Goal: Book appointment/travel/reservation

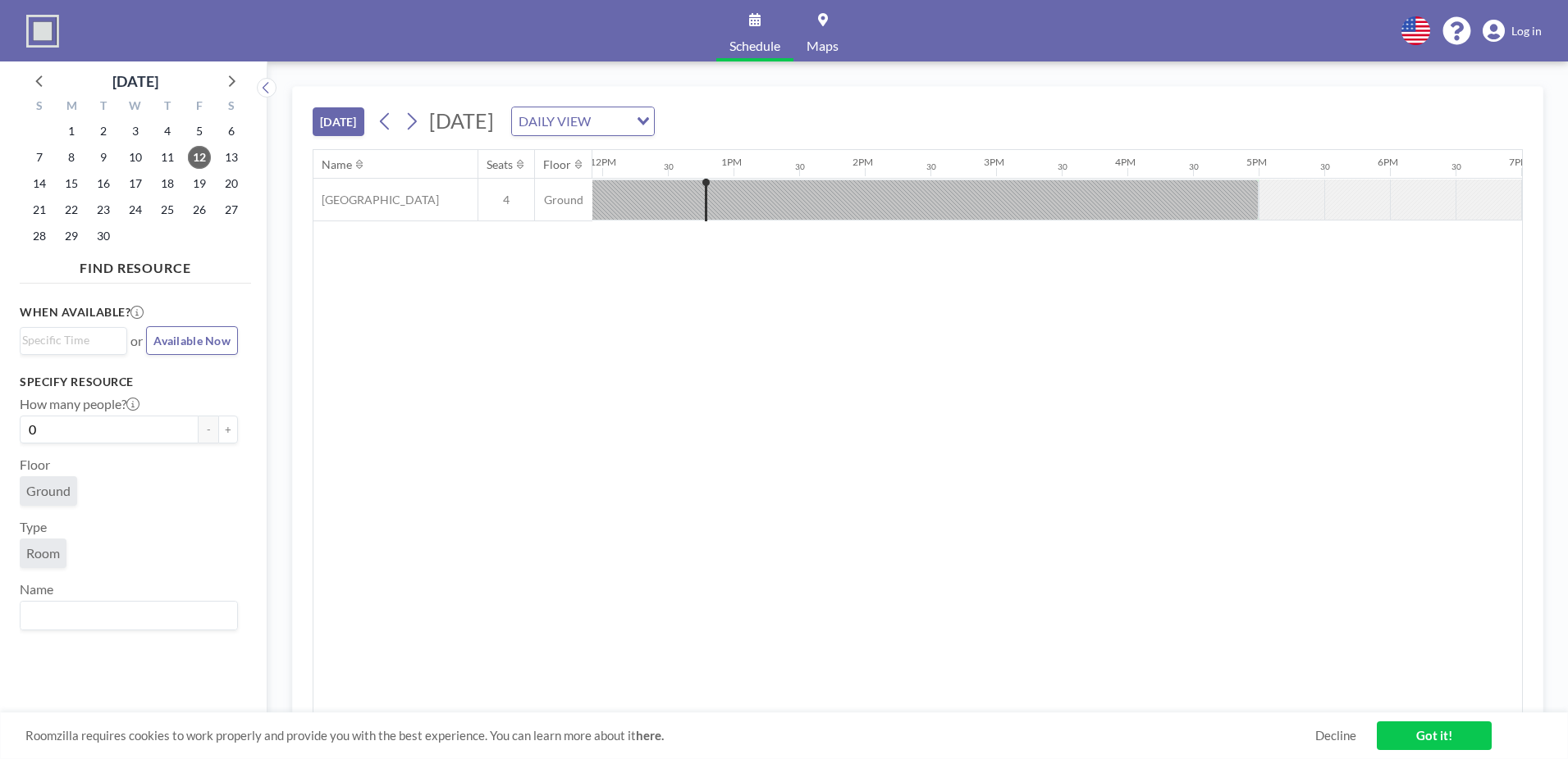
scroll to position [0, 1575]
click at [414, 117] on icon at bounding box center [412, 122] width 9 height 17
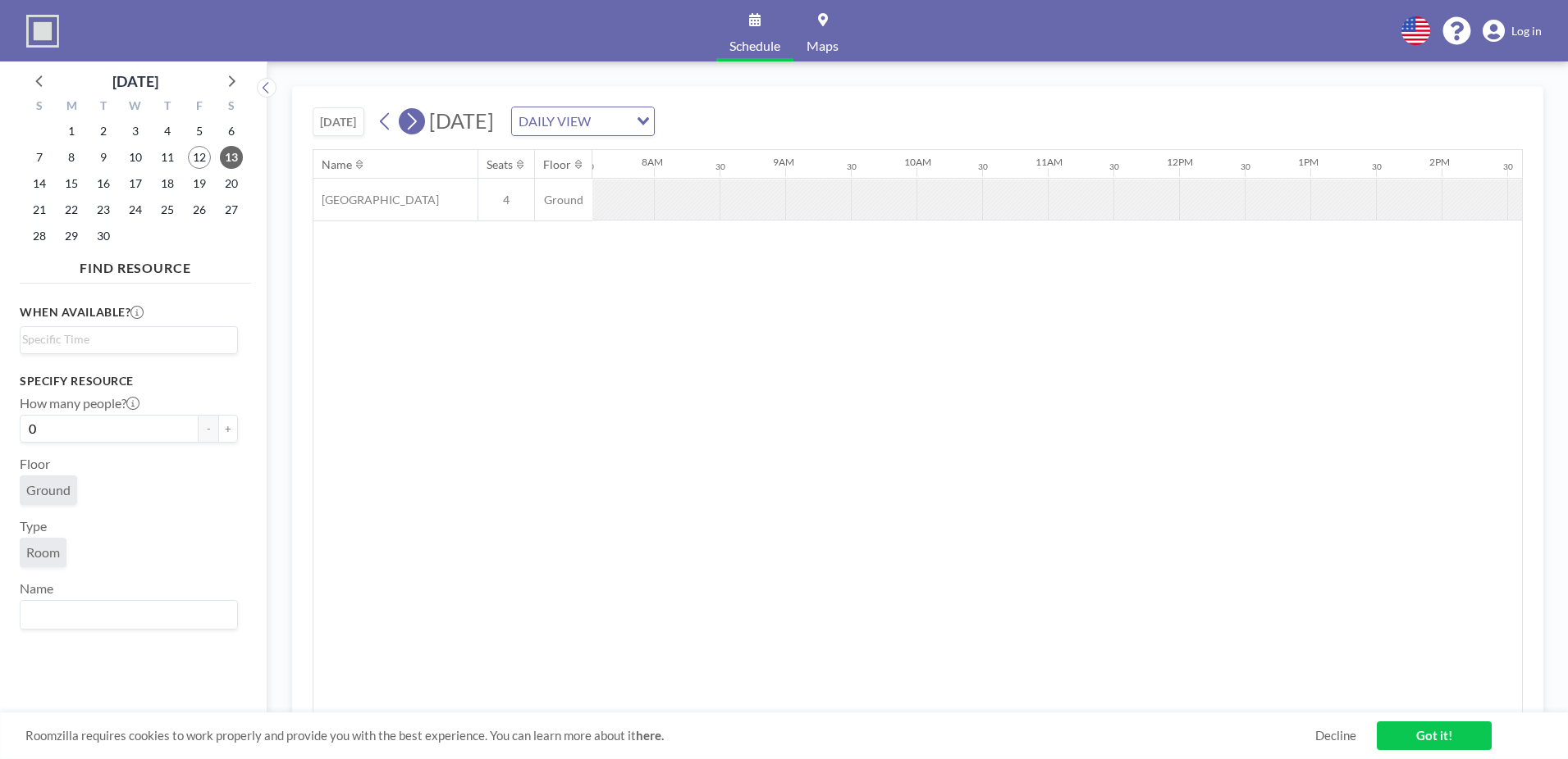
scroll to position [0, 1050]
click at [414, 117] on icon at bounding box center [412, 122] width 9 height 17
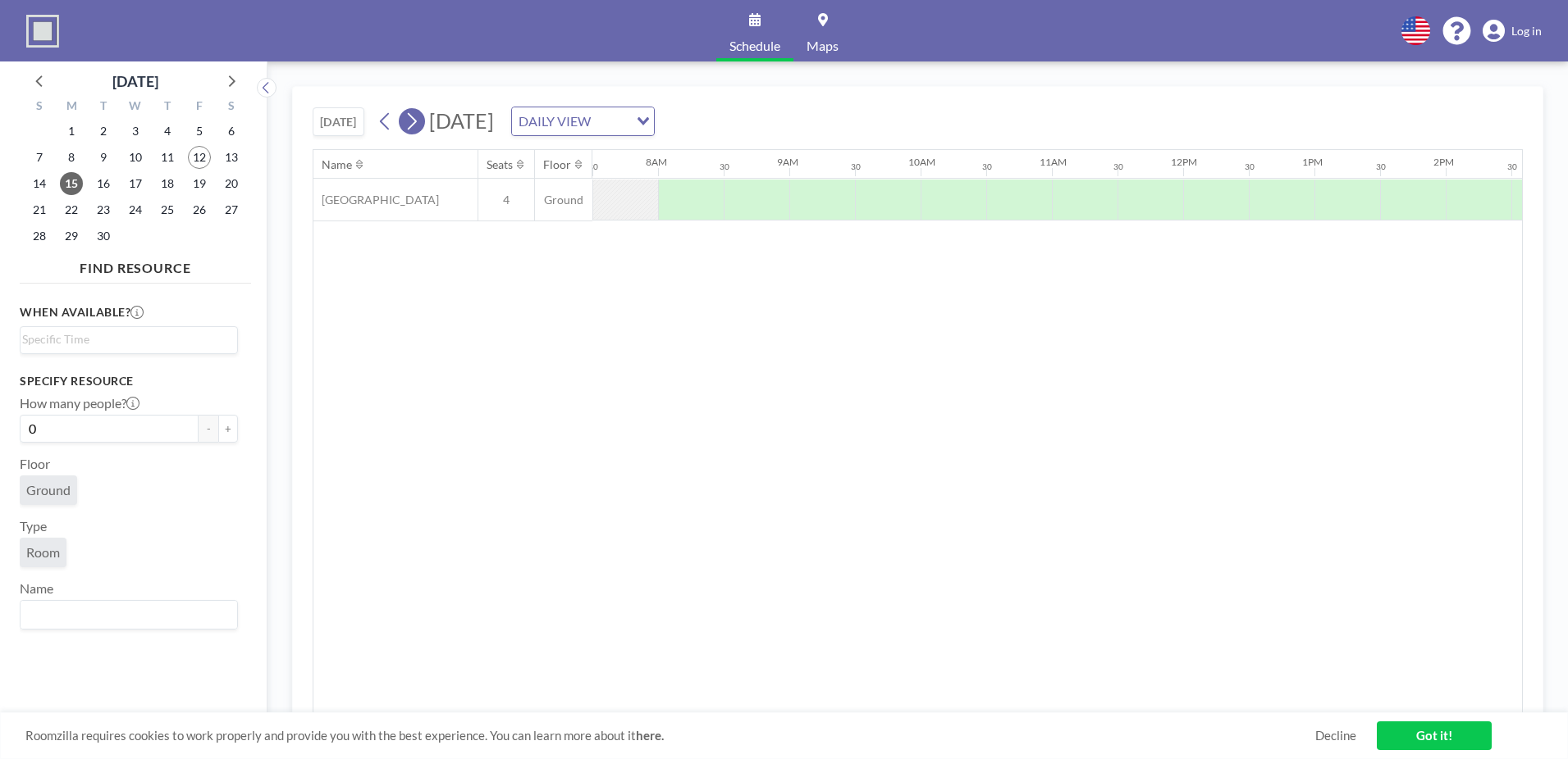
click at [414, 117] on icon at bounding box center [412, 122] width 9 height 17
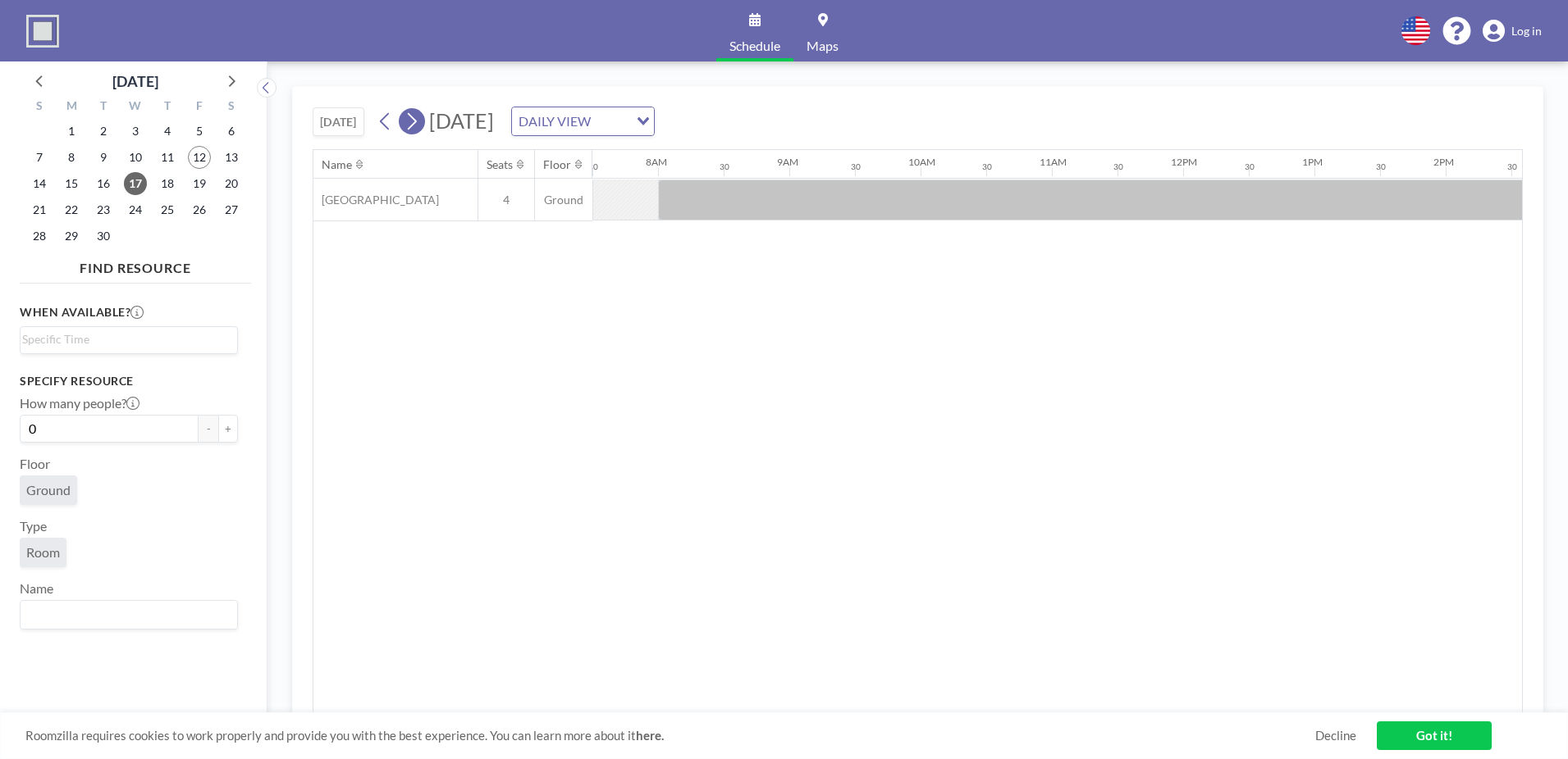
click at [420, 123] on icon at bounding box center [411, 122] width 16 height 25
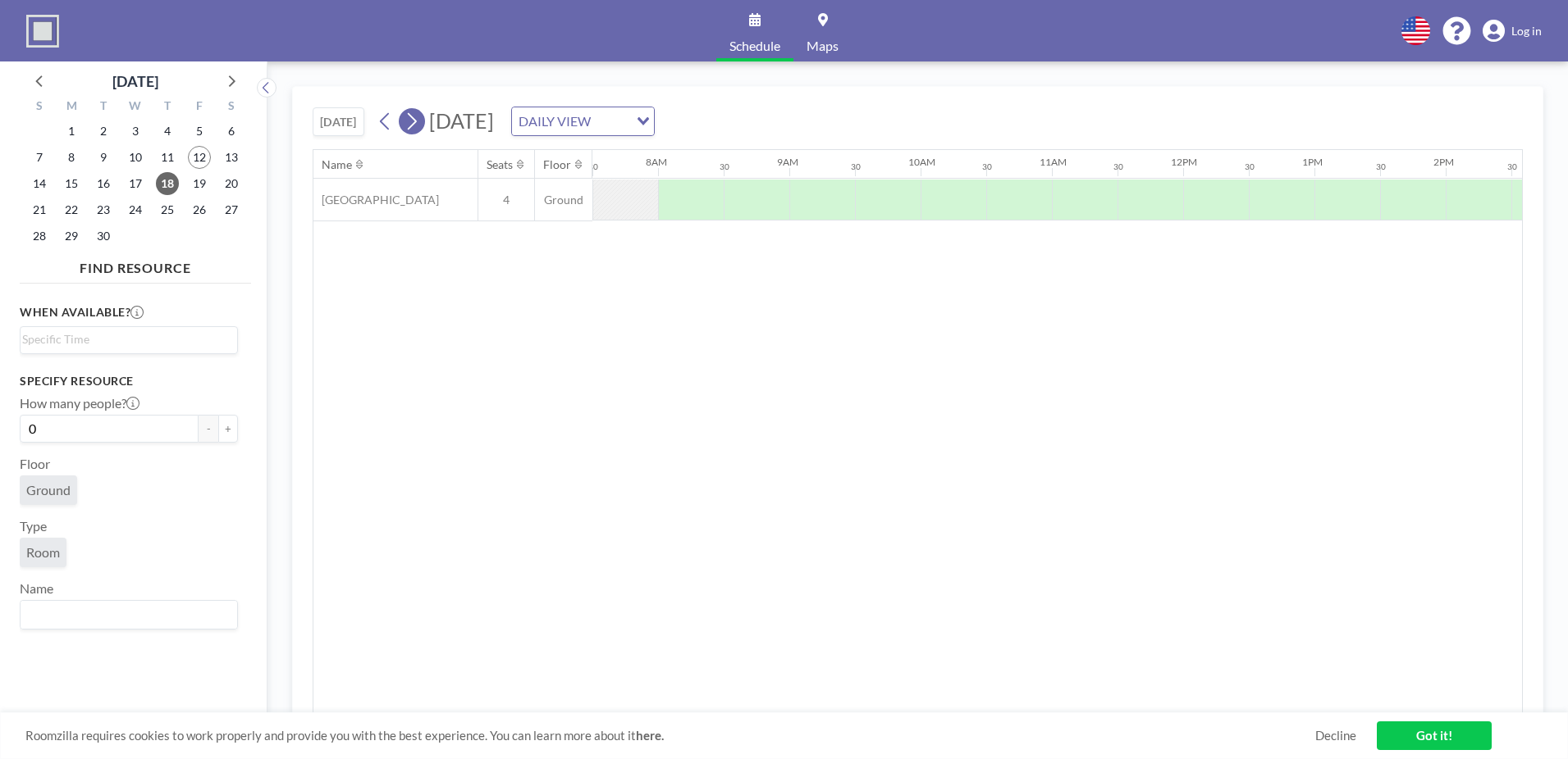
click at [420, 122] on icon at bounding box center [411, 122] width 16 height 25
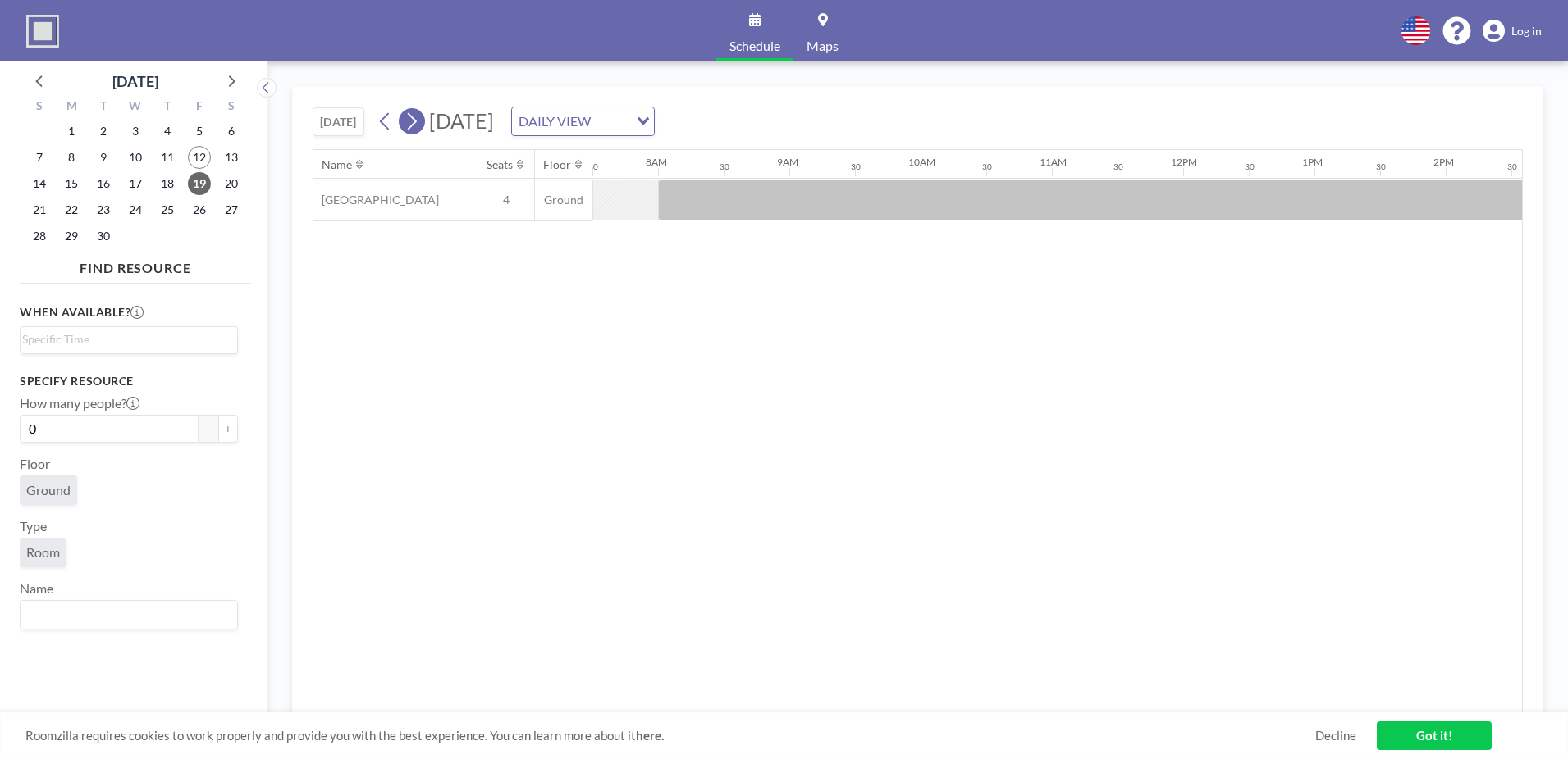
click at [420, 127] on icon at bounding box center [411, 122] width 16 height 25
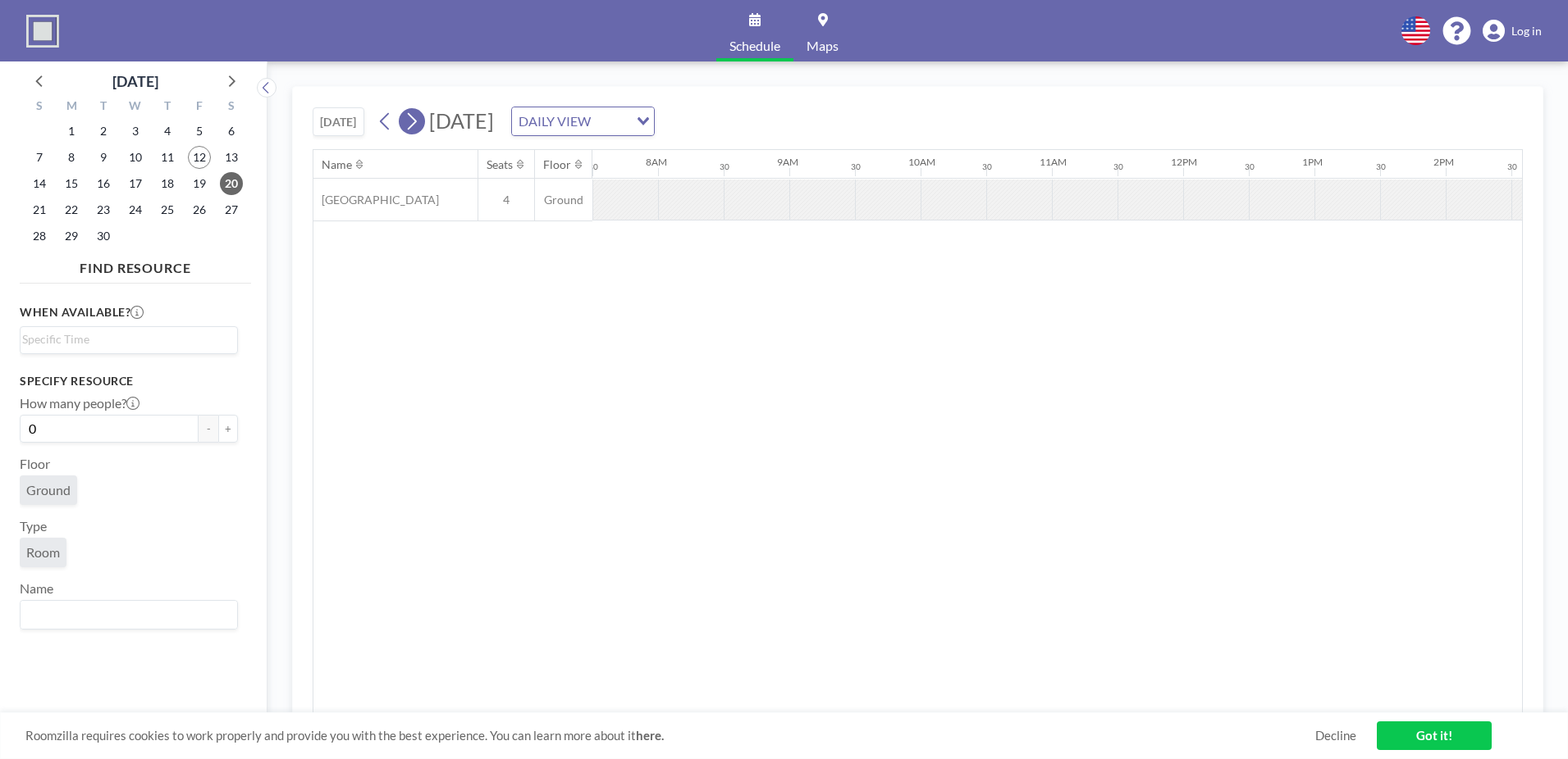
click at [420, 127] on icon at bounding box center [411, 122] width 16 height 25
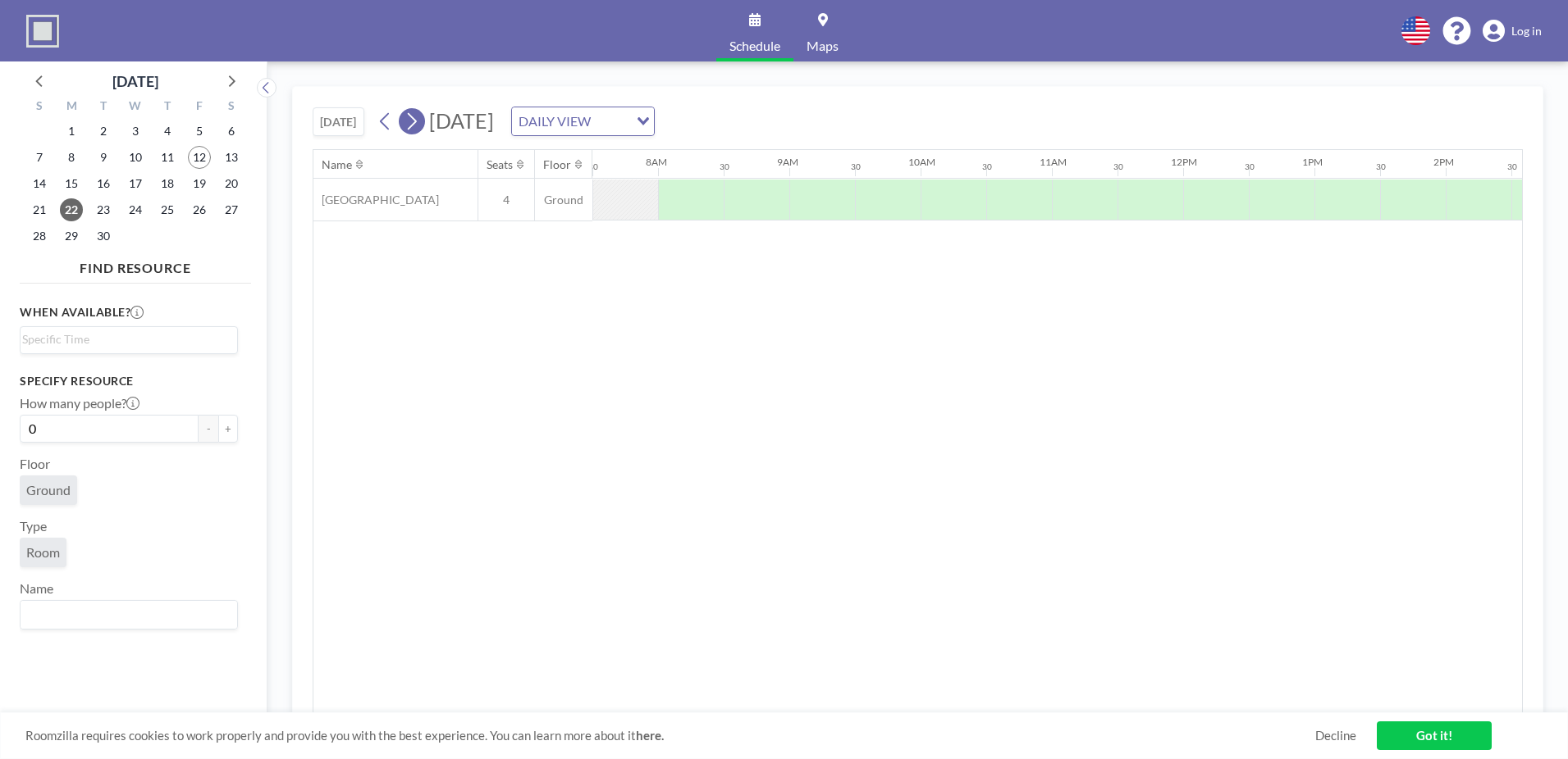
click at [420, 127] on icon at bounding box center [411, 122] width 16 height 25
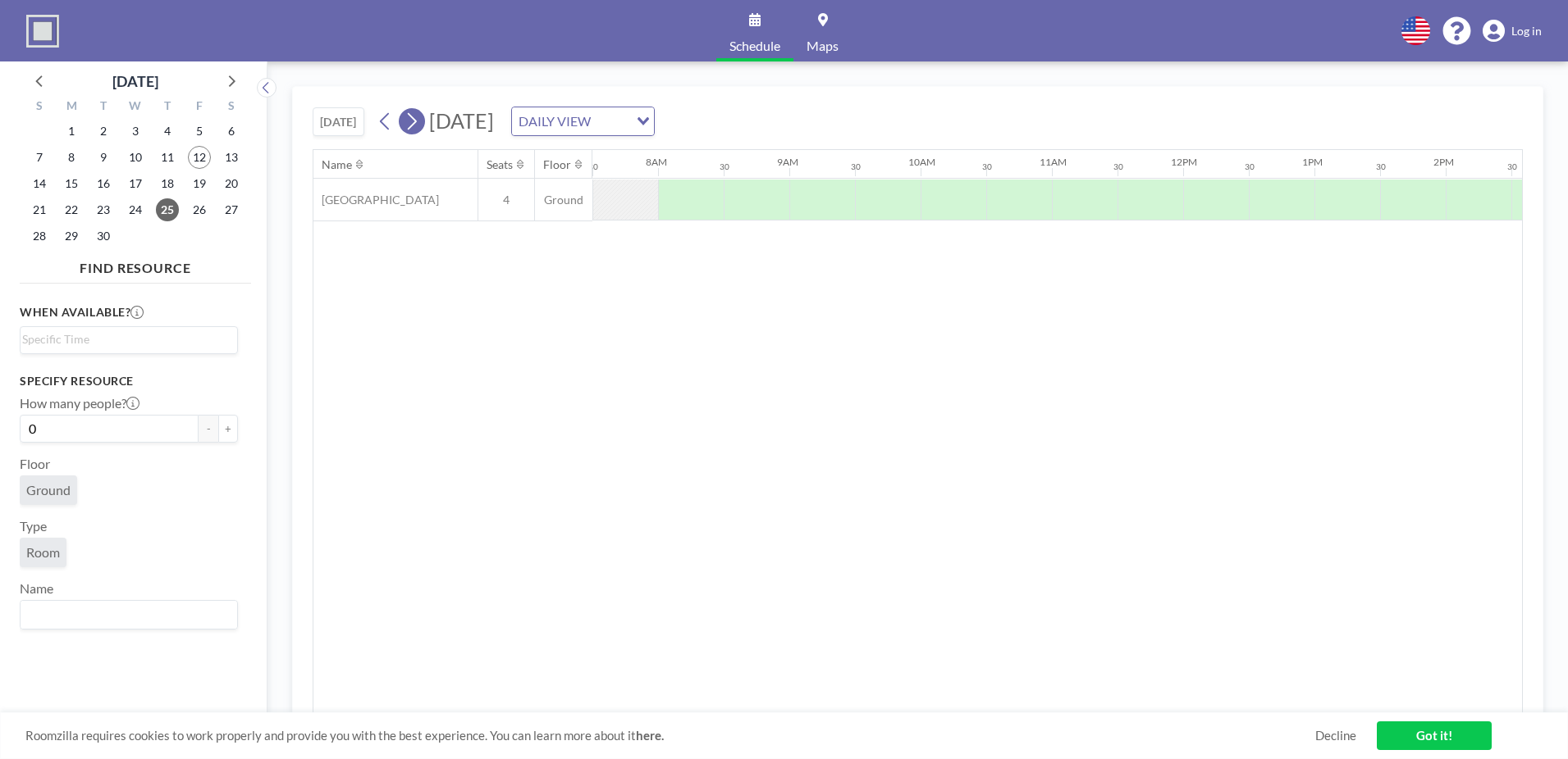
click at [420, 127] on icon at bounding box center [411, 122] width 16 height 25
